Goal: Communication & Community: Answer question/provide support

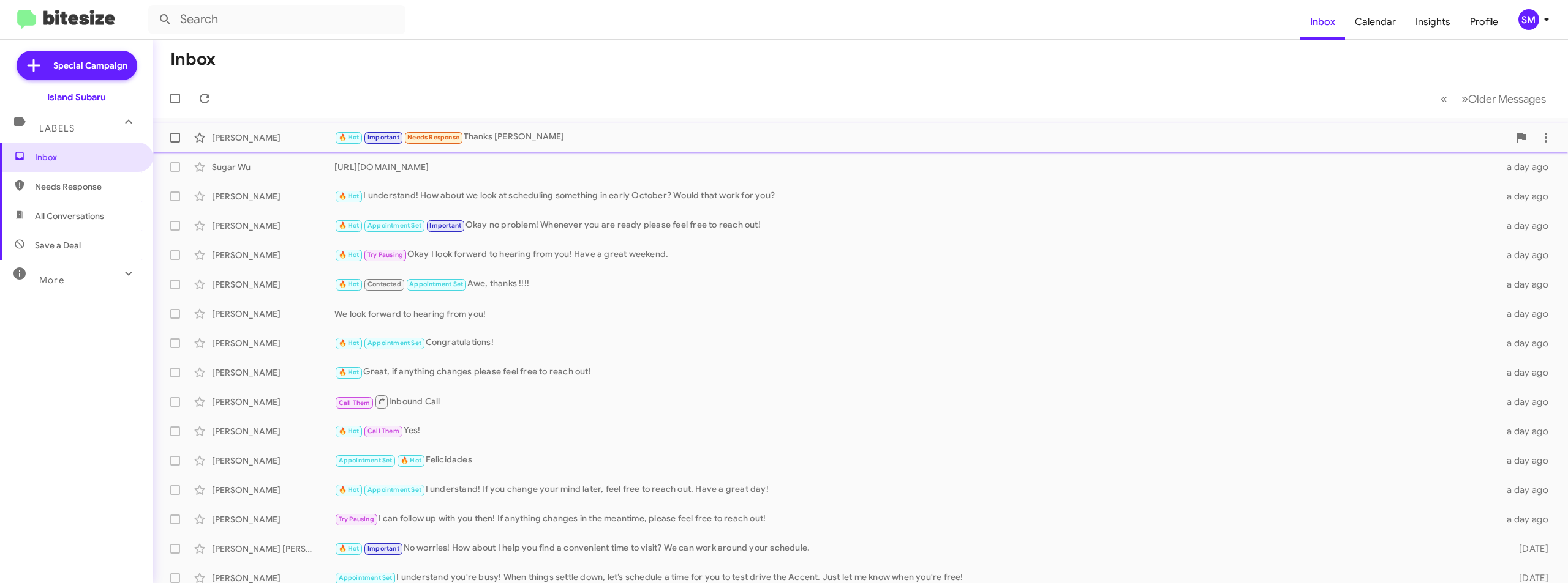
click at [295, 132] on div "[PERSON_NAME]" at bounding box center [273, 137] width 123 height 12
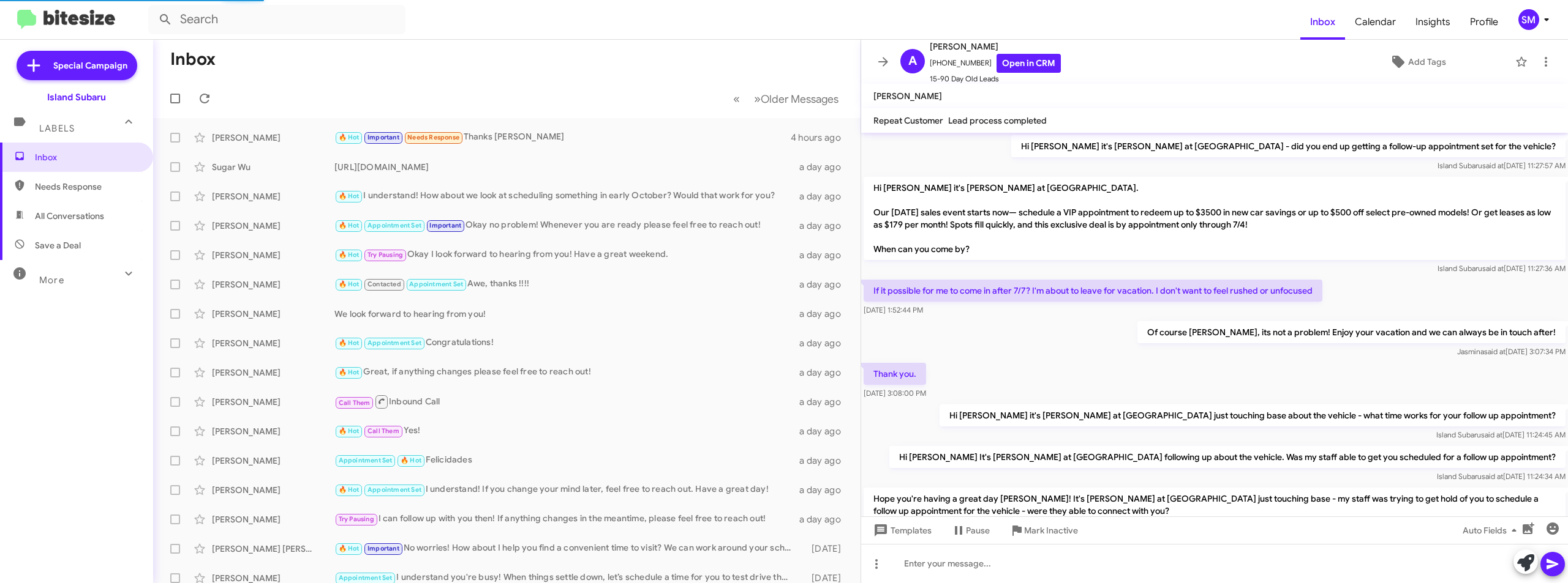
scroll to position [583, 0]
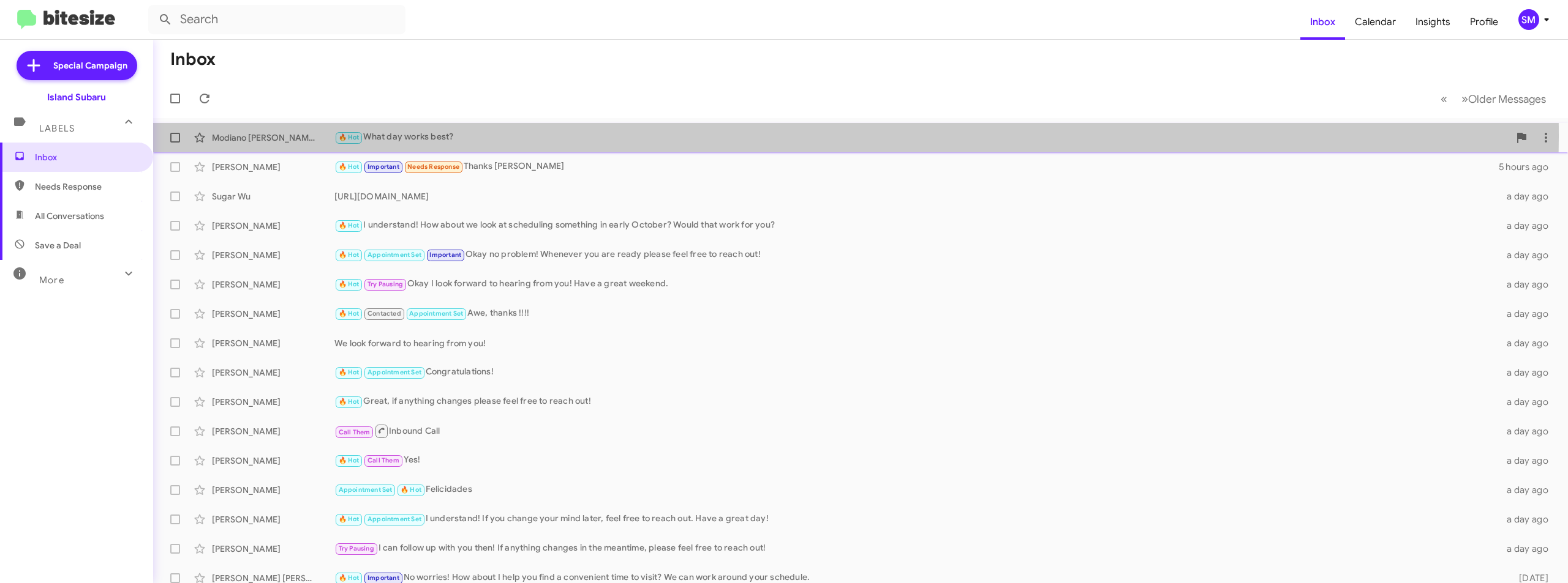
click at [295, 137] on div "Modiano [PERSON_NAME]" at bounding box center [273, 137] width 123 height 12
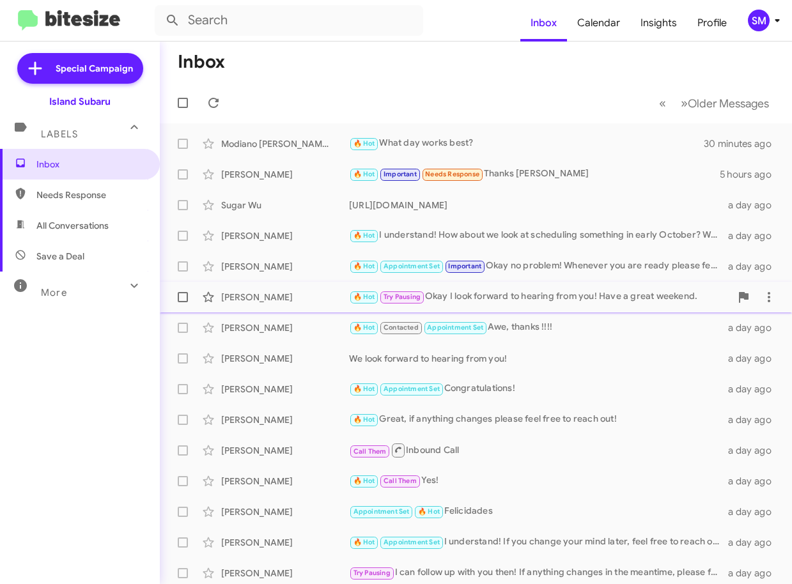
click at [472, 303] on div "🔥 Hot Try Pausing Okay I look forward to hearing from you! Have a great weekend." at bounding box center [540, 297] width 382 height 15
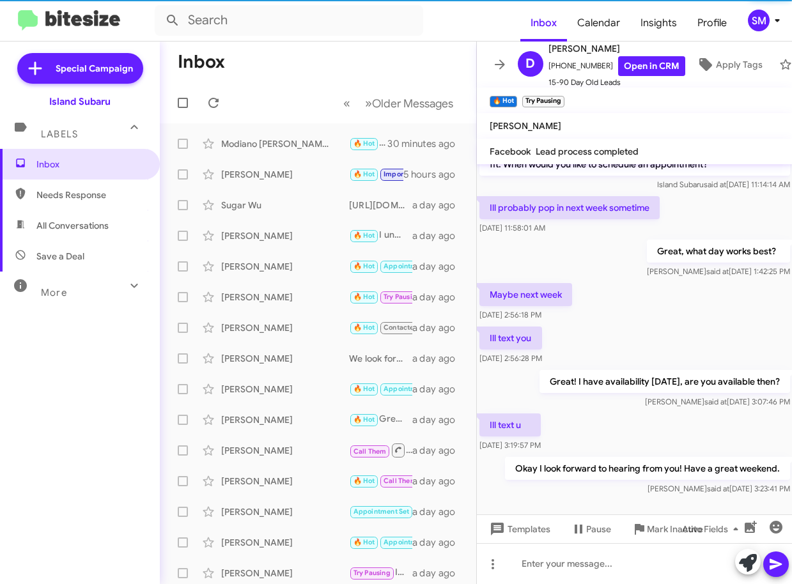
scroll to position [466, 0]
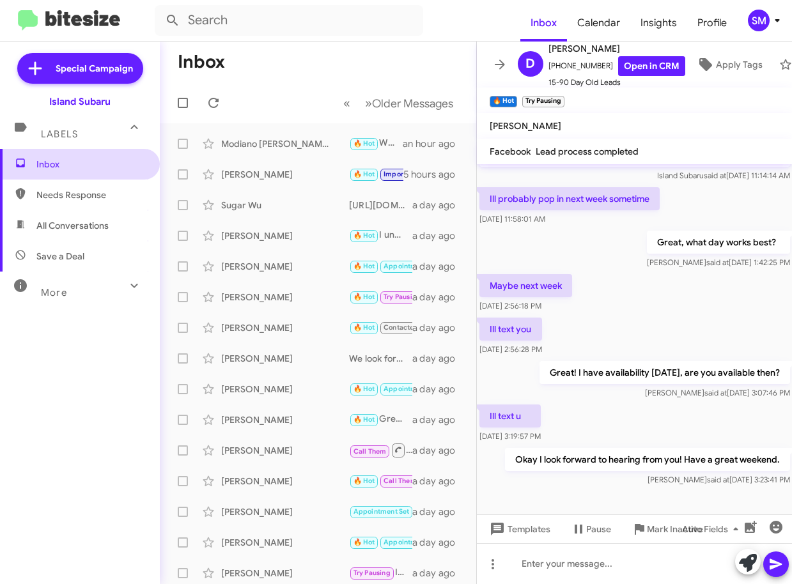
click at [100, 161] on span "Inbox" at bounding box center [90, 164] width 109 height 13
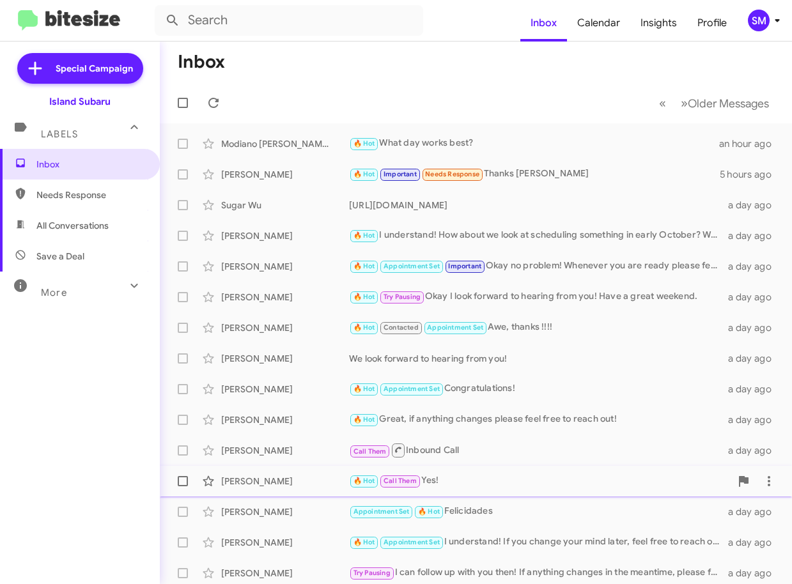
click at [559, 482] on div "🔥 Hot Call Them Yes!" at bounding box center [540, 481] width 382 height 15
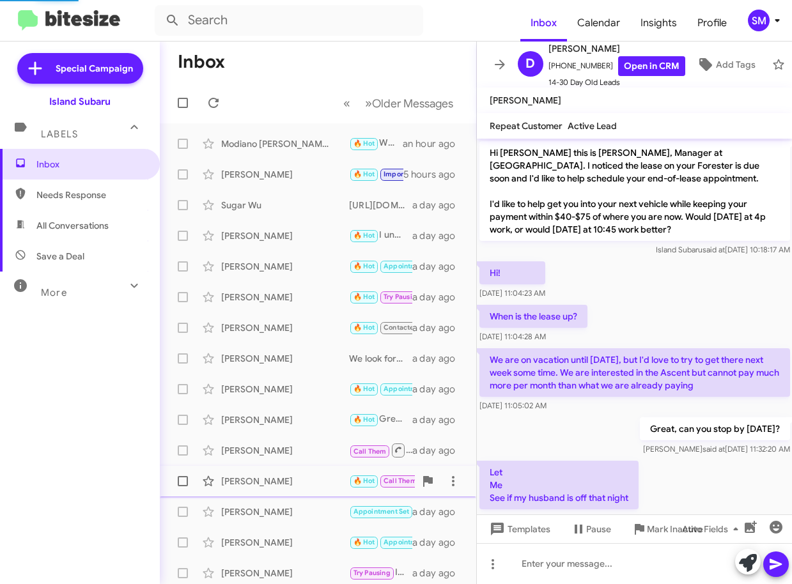
scroll to position [699, 0]
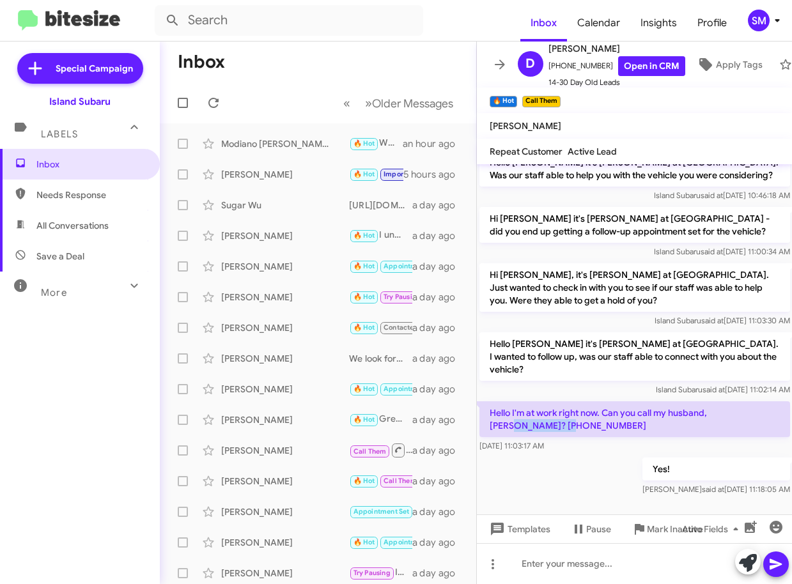
drag, startPoint x: 734, startPoint y: 401, endPoint x: 748, endPoint y: 419, distance: 23.3
click at [749, 420] on p "Hello I'm at work right now. Can you call my husband, Dan? 718-344-5955" at bounding box center [635, 420] width 311 height 36
copy p "718-344-5955"
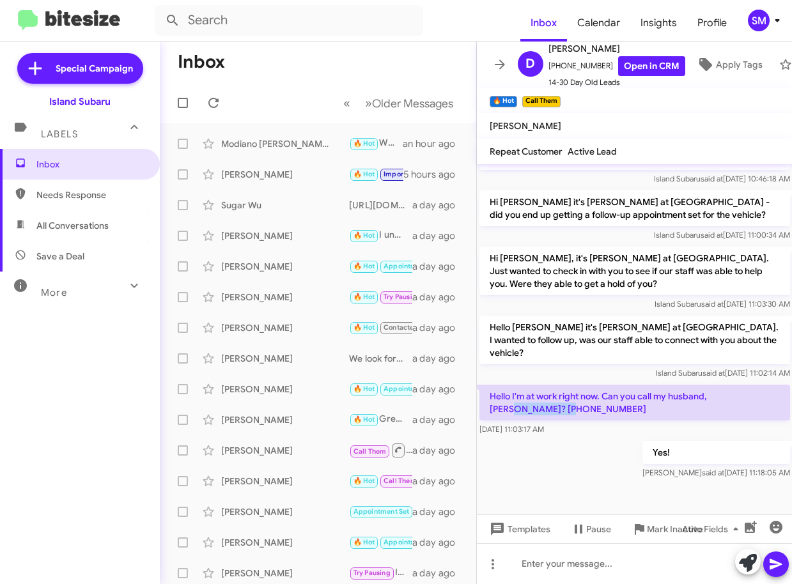
scroll to position [724, 0]
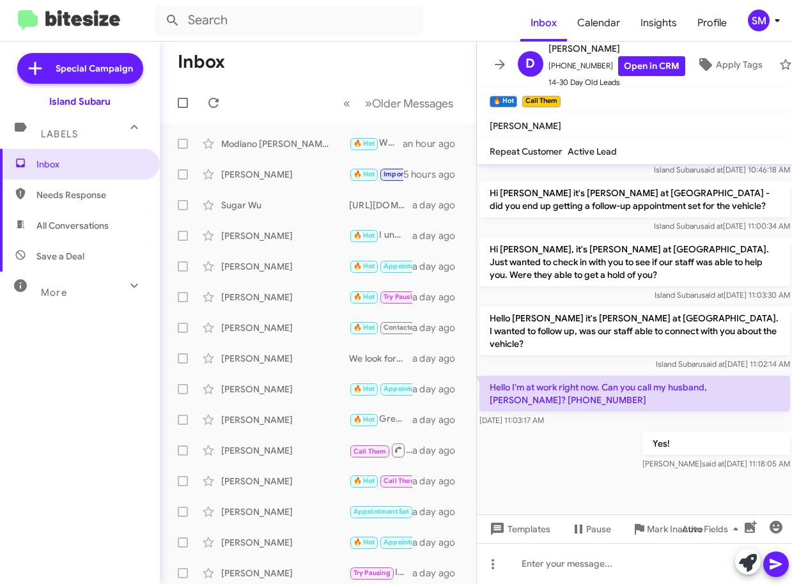
click at [590, 450] on div "Yes! Sabrina said at Aug 27, 2025, 11:18:05 AM" at bounding box center [635, 451] width 316 height 43
click at [276, 136] on div "Modiano Caliendo 🔥 Hot What day works best? an hour ago" at bounding box center [318, 144] width 296 height 26
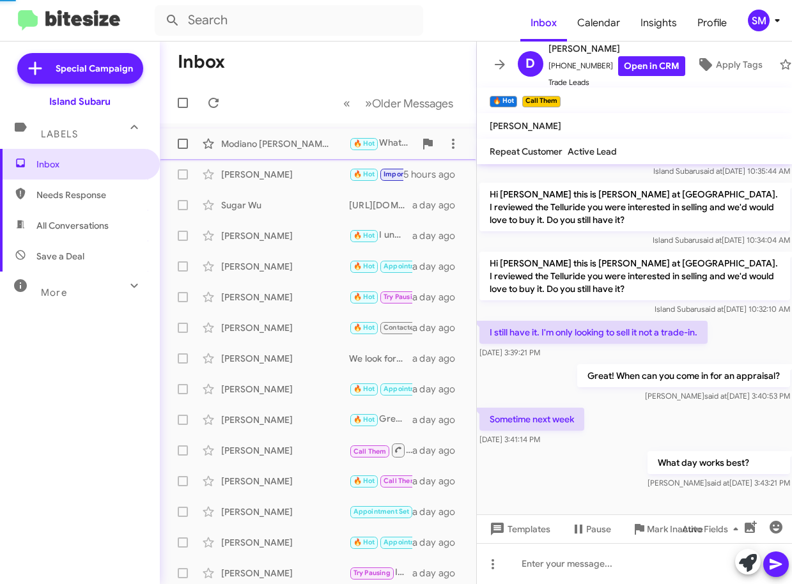
scroll to position [66, 0]
click at [270, 139] on div "Modiano [PERSON_NAME]" at bounding box center [285, 143] width 128 height 13
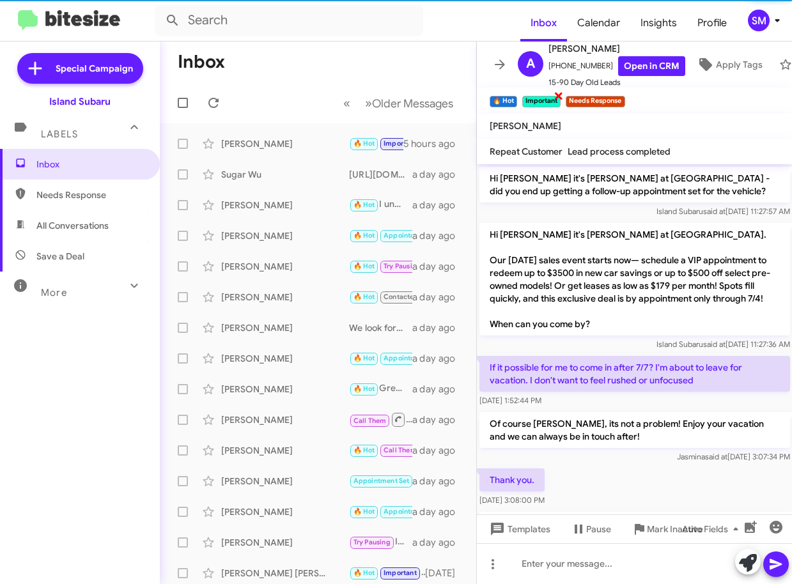
scroll to position [827, 0]
